Goal: Transaction & Acquisition: Purchase product/service

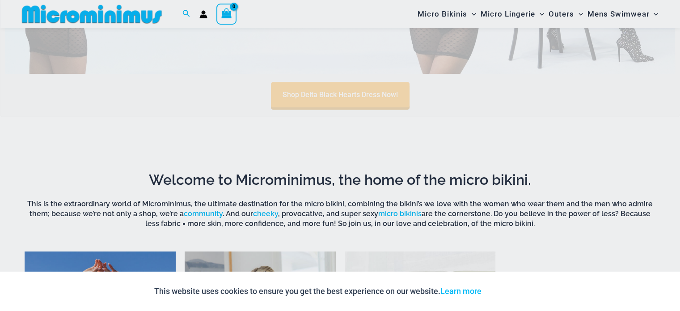
scroll to position [529, 0]
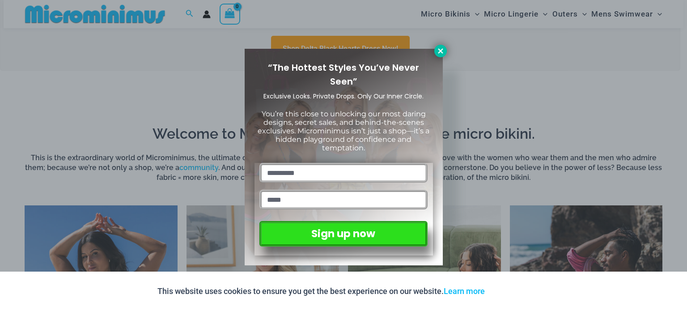
click at [440, 47] on icon at bounding box center [441, 51] width 8 height 8
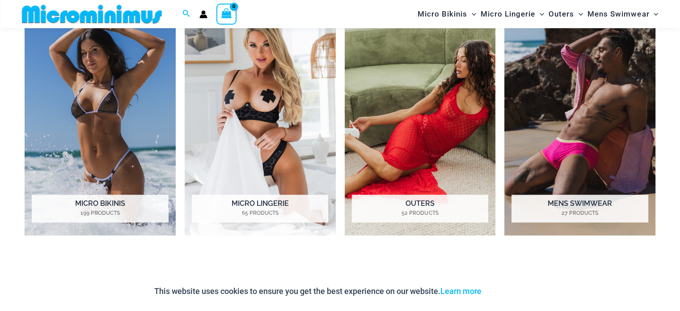
scroll to position [753, 0]
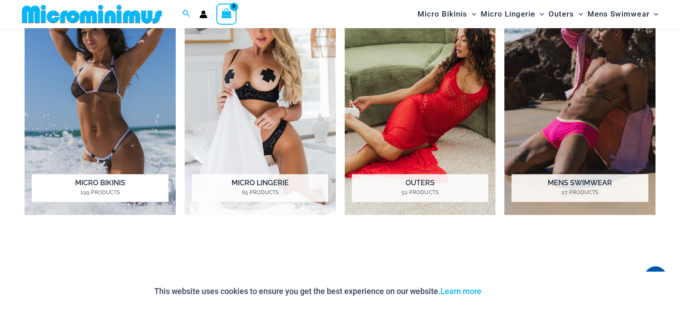
click at [98, 82] on img "Visit product category Micro Bikinis" at bounding box center [100, 98] width 151 height 233
